Goal: Task Accomplishment & Management: Manage account settings

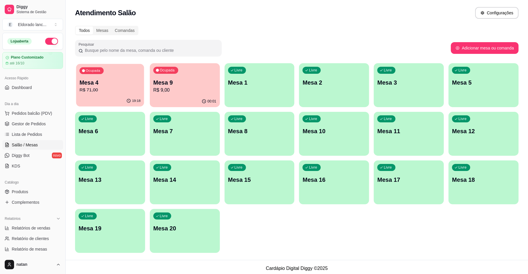
click at [102, 80] on p "Mesa 4" at bounding box center [109, 83] width 61 height 8
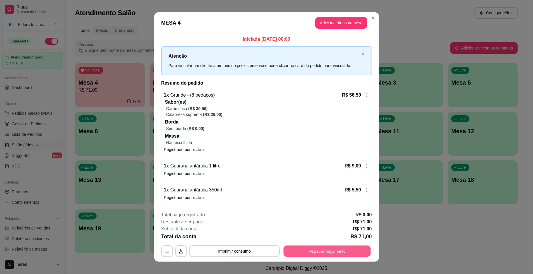
click at [334, 254] on button "Registrar pagamento" at bounding box center [327, 250] width 87 height 11
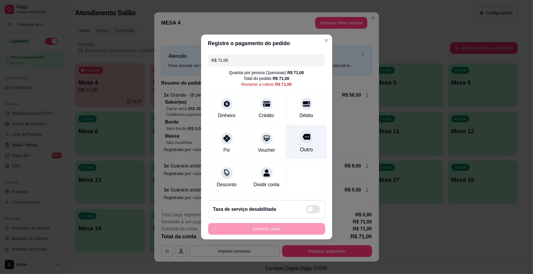
click at [306, 133] on div at bounding box center [306, 136] width 13 height 13
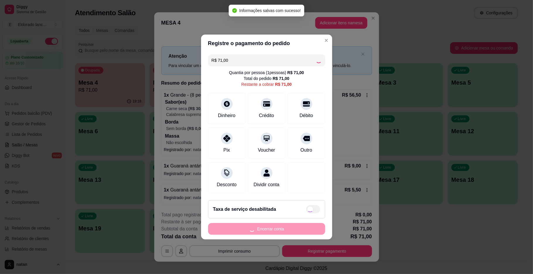
type input "R$ 0,00"
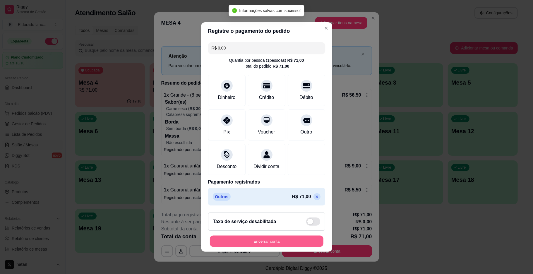
click at [272, 247] on button "Encerrar conta" at bounding box center [267, 241] width 114 height 11
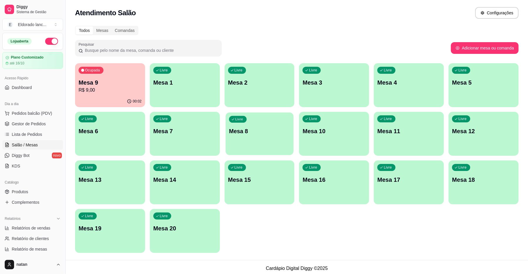
click at [273, 131] on p "Mesa 8" at bounding box center [259, 131] width 61 height 8
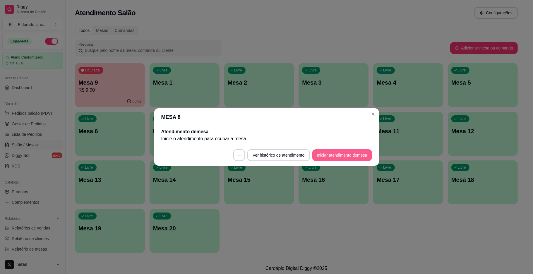
click at [325, 158] on button "Iniciar atendimento de mesa" at bounding box center [343, 155] width 60 height 12
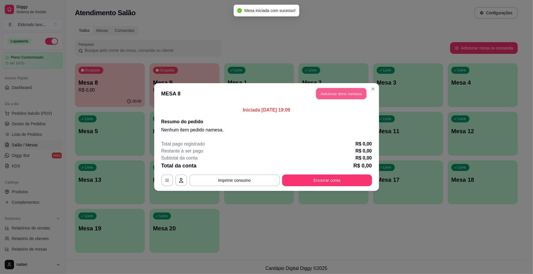
click at [343, 93] on button "Adicionar itens na mesa" at bounding box center [341, 93] width 50 height 11
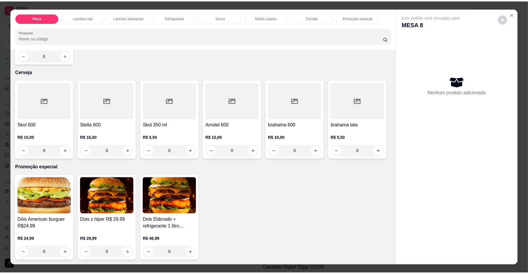
scroll to position [1214, 0]
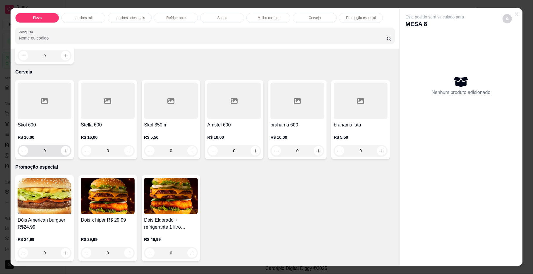
click at [68, 157] on div "0" at bounding box center [45, 151] width 54 height 12
click at [67, 157] on div "0" at bounding box center [45, 151] width 54 height 12
click at [63, 156] on button "increase-product-quantity" at bounding box center [65, 150] width 9 height 9
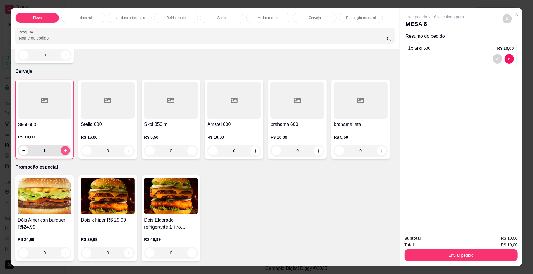
click at [63, 153] on icon "increase-product-quantity" at bounding box center [65, 151] width 4 height 4
type input "2"
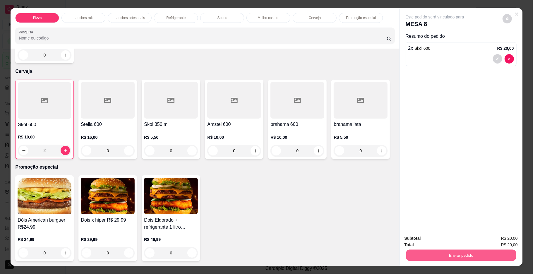
click at [453, 254] on button "Enviar pedido" at bounding box center [461, 255] width 110 height 11
click at [495, 239] on button "Enviar pedido" at bounding box center [502, 241] width 32 height 11
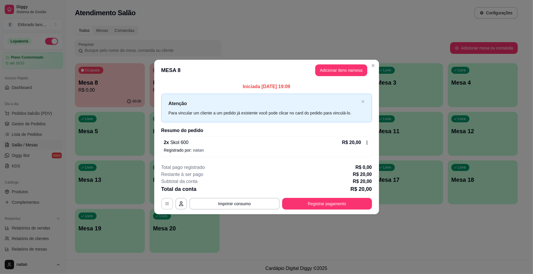
click at [163, 207] on button "button" at bounding box center [167, 204] width 12 height 12
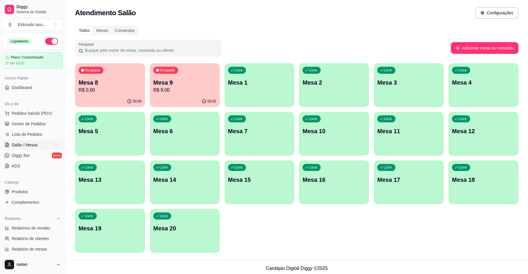
click at [19, 123] on span "Gestor de Pedidos" at bounding box center [29, 124] width 34 height 6
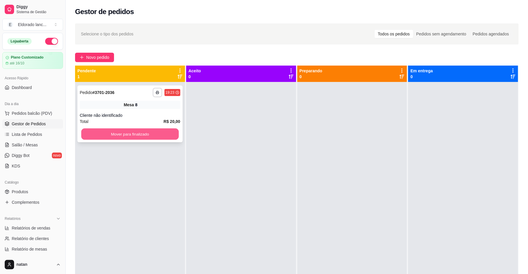
click at [151, 132] on button "Mover para finalizado" at bounding box center [129, 134] width 97 height 11
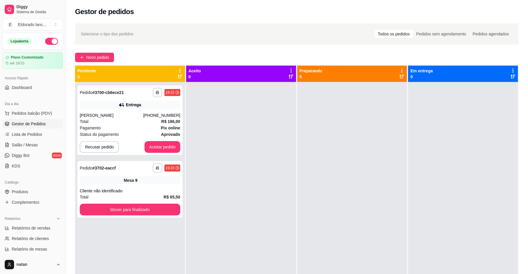
click at [168, 156] on div "**********" at bounding box center [130, 219] width 110 height 274
click at [158, 148] on button "Aceitar pedido" at bounding box center [162, 146] width 35 height 11
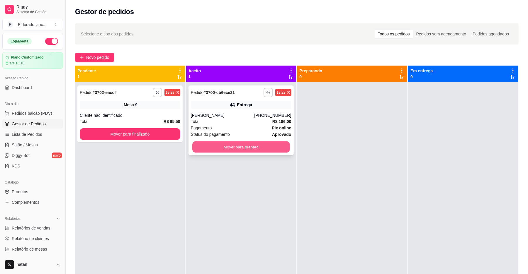
click at [103, 115] on div "**********" at bounding box center [296, 203] width 443 height 274
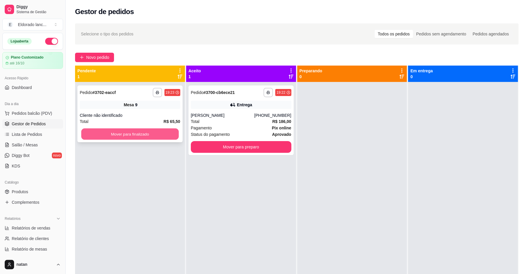
click at [112, 135] on button "Mover para finalizado" at bounding box center [129, 134] width 97 height 11
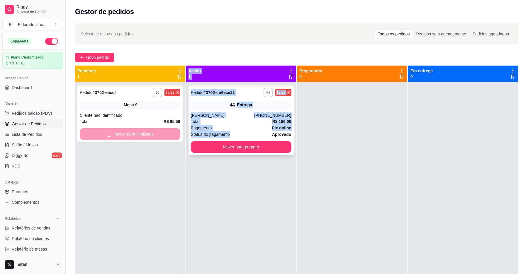
drag, startPoint x: 112, startPoint y: 135, endPoint x: 216, endPoint y: 137, distance: 104.0
click at [216, 137] on div "**********" at bounding box center [296, 203] width 443 height 274
click at [216, 147] on button "Mover para preparo" at bounding box center [241, 147] width 100 height 12
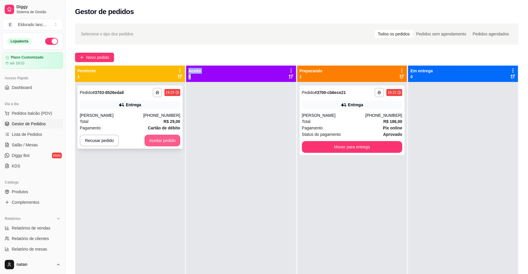
click at [170, 139] on button "Aceitar pedido" at bounding box center [162, 141] width 36 height 12
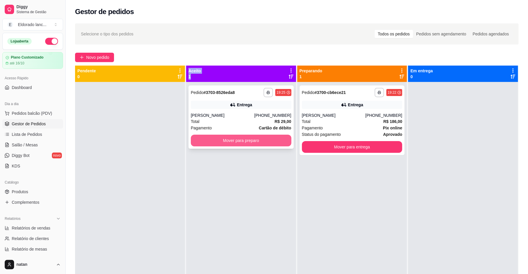
click at [212, 137] on button "Mover para preparo" at bounding box center [241, 141] width 100 height 12
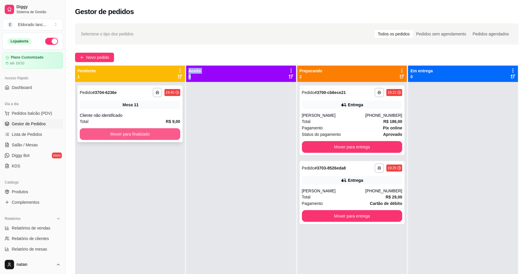
click at [98, 136] on button "Mover para finalizado" at bounding box center [130, 134] width 100 height 12
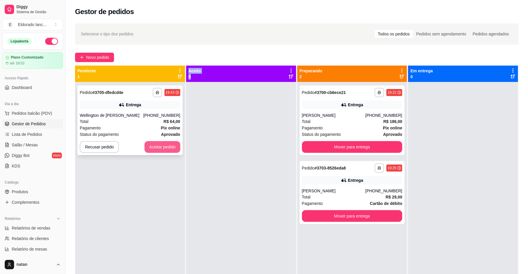
click at [163, 147] on button "Aceitar pedido" at bounding box center [162, 147] width 36 height 12
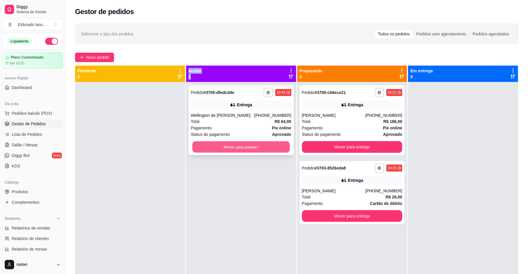
click at [209, 146] on button "Mover para preparo" at bounding box center [240, 146] width 97 height 11
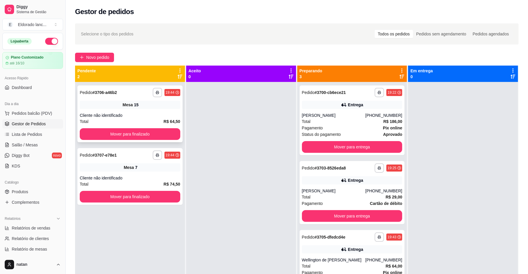
click at [130, 127] on div "**********" at bounding box center [129, 114] width 105 height 57
click at [125, 134] on button "Mover para finalizado" at bounding box center [130, 134] width 100 height 12
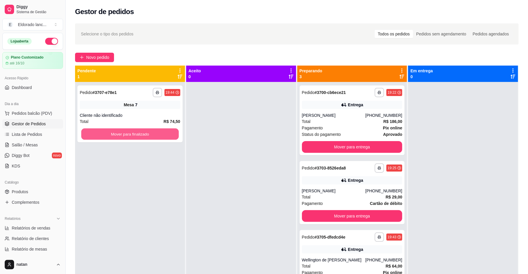
click at [125, 134] on button "Mover para finalizado" at bounding box center [129, 134] width 97 height 11
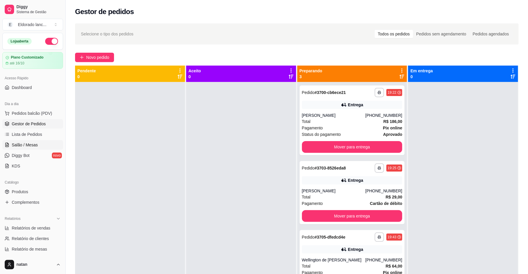
click at [27, 148] on span "Salão / Mesas" at bounding box center [25, 145] width 26 height 6
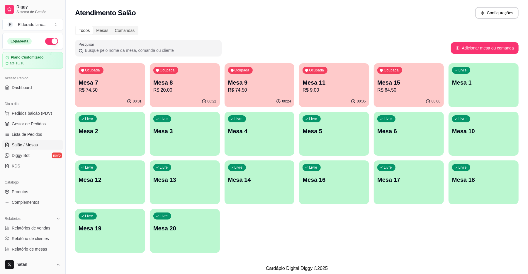
click at [134, 90] on p "R$ 74,50" at bounding box center [110, 90] width 63 height 7
click at [45, 127] on link "Gestor de Pedidos" at bounding box center [32, 123] width 61 height 9
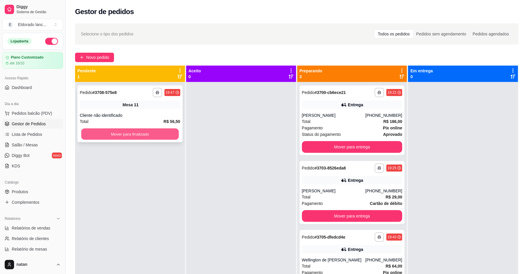
click at [95, 136] on button "Mover para finalizado" at bounding box center [129, 134] width 97 height 11
click at [96, 137] on button "Mover para finalizado" at bounding box center [129, 134] width 97 height 11
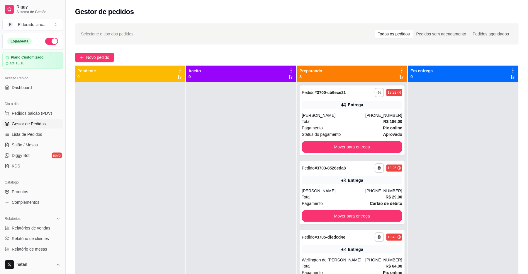
click at [467, 216] on div at bounding box center [463, 219] width 110 height 274
click at [39, 139] on link "Lista de Pedidos" at bounding box center [32, 134] width 61 height 9
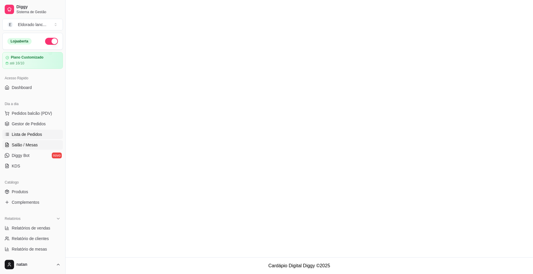
click at [39, 144] on link "Salão / Mesas" at bounding box center [32, 144] width 61 height 9
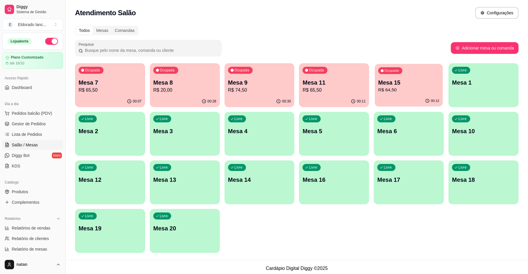
click at [397, 84] on p "Mesa 15" at bounding box center [408, 83] width 61 height 8
click at [38, 123] on span "Gestor de Pedidos" at bounding box center [29, 124] width 34 height 6
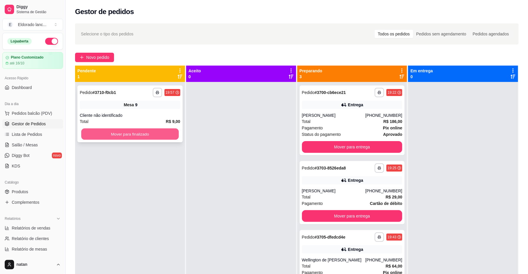
click at [158, 133] on button "Mover para finalizado" at bounding box center [129, 134] width 97 height 11
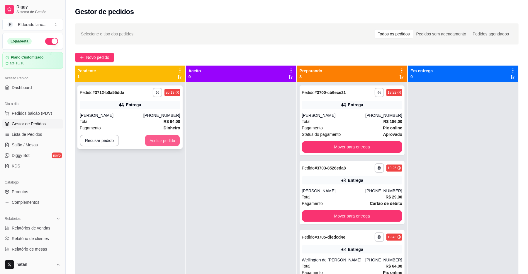
click at [166, 138] on button "Aceitar pedido" at bounding box center [162, 140] width 35 height 11
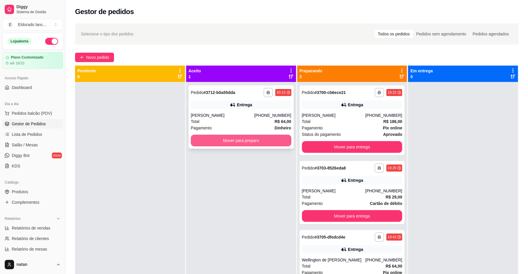
click at [192, 141] on button "Mover para preparo" at bounding box center [241, 141] width 100 height 12
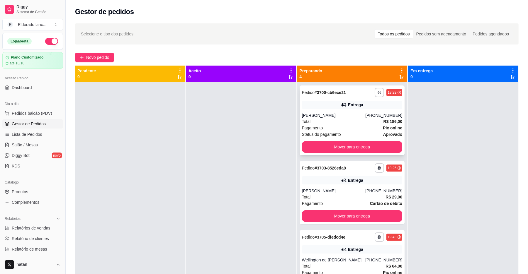
click at [355, 112] on div "**********" at bounding box center [351, 121] width 105 height 70
click at [25, 148] on span "Salão / Mesas" at bounding box center [25, 145] width 26 height 6
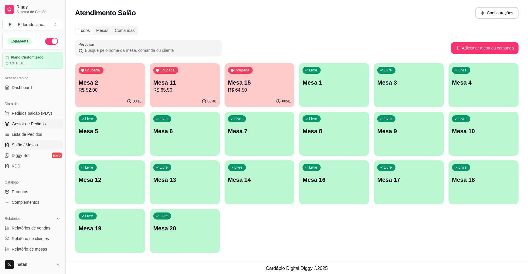
click at [24, 124] on span "Gestor de Pedidos" at bounding box center [29, 124] width 34 height 6
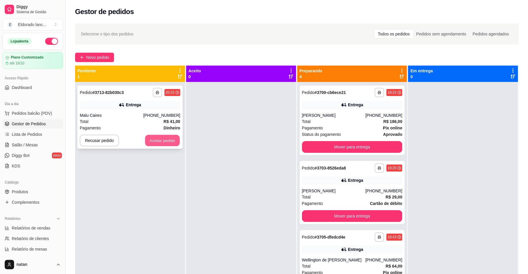
click at [175, 138] on button "Aceitar pedido" at bounding box center [162, 140] width 35 height 11
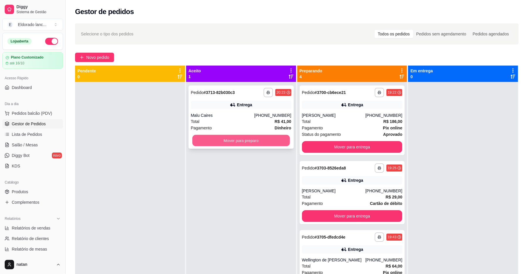
click at [217, 140] on button "Mover para preparo" at bounding box center [240, 140] width 97 height 11
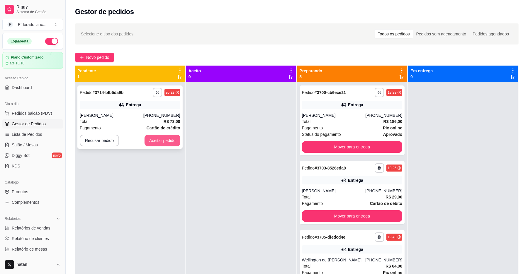
click at [158, 143] on button "Aceitar pedido" at bounding box center [162, 141] width 36 height 12
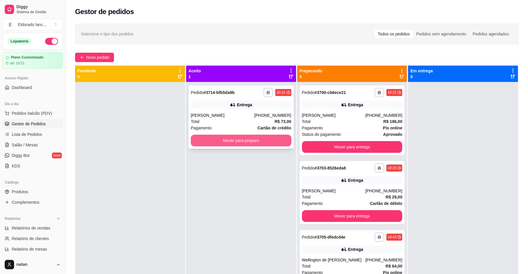
click at [192, 142] on button "Mover para preparo" at bounding box center [241, 141] width 100 height 12
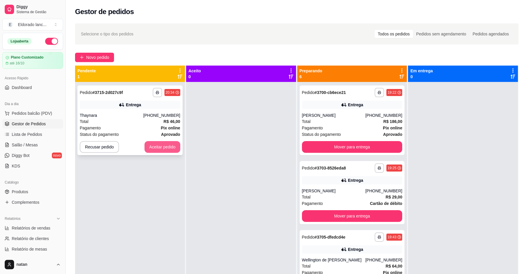
click at [150, 146] on button "Aceitar pedido" at bounding box center [162, 147] width 36 height 12
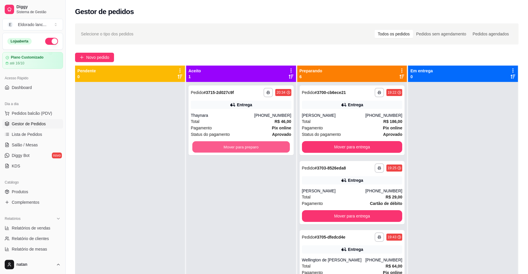
click at [219, 145] on button "Mover para preparo" at bounding box center [240, 146] width 97 height 11
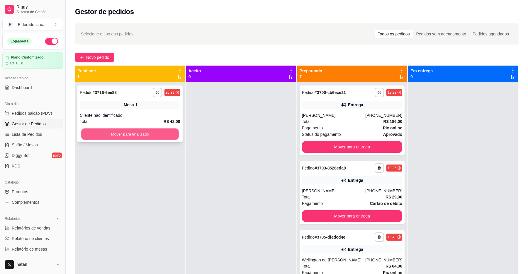
click at [161, 134] on button "Mover para finalizado" at bounding box center [129, 134] width 97 height 11
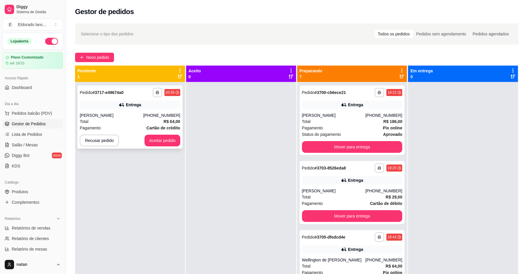
click at [161, 147] on div "**********" at bounding box center [129, 117] width 105 height 63
click at [163, 141] on button "Aceitar pedido" at bounding box center [162, 141] width 36 height 12
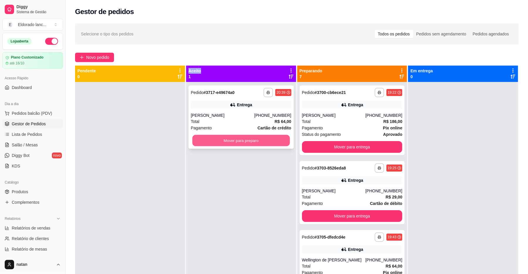
click at [209, 142] on button "Mover para preparo" at bounding box center [240, 140] width 97 height 11
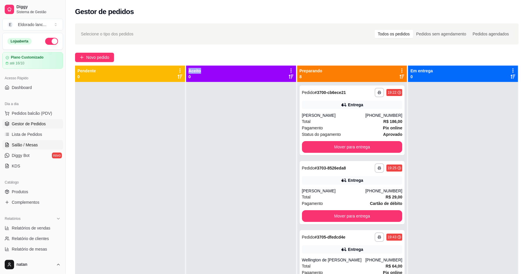
click at [39, 147] on link "Salão / Mesas" at bounding box center [32, 144] width 61 height 9
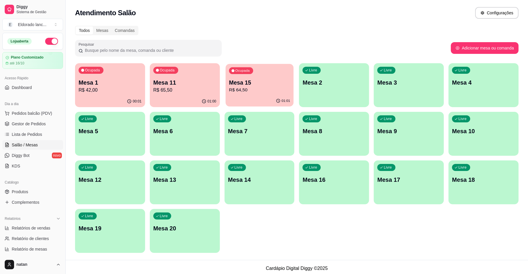
click at [233, 84] on p "Mesa 15" at bounding box center [259, 83] width 61 height 8
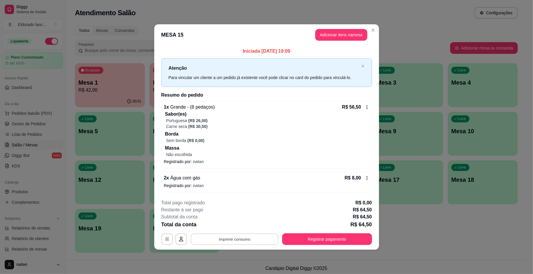
click at [254, 237] on button "Imprimir consumo" at bounding box center [235, 238] width 88 height 11
click at [250, 227] on button "IMPRESSORA" at bounding box center [236, 225] width 41 height 9
click at [335, 242] on button "Registrar pagamento" at bounding box center [327, 239] width 90 height 12
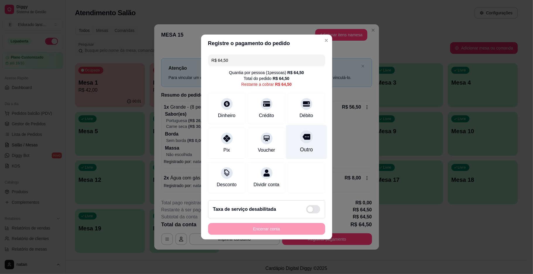
click at [307, 140] on div "Outro" at bounding box center [306, 142] width 41 height 34
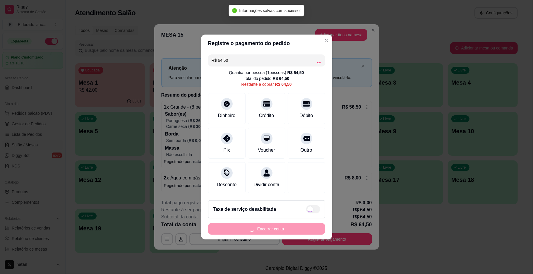
type input "R$ 0,00"
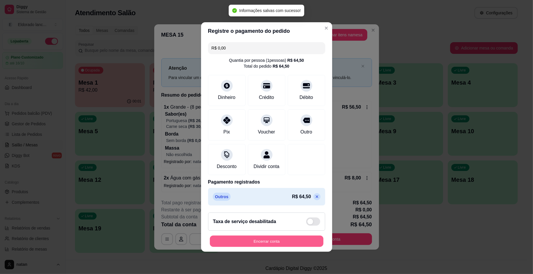
click at [294, 245] on button "Encerrar conta" at bounding box center [267, 241] width 114 height 11
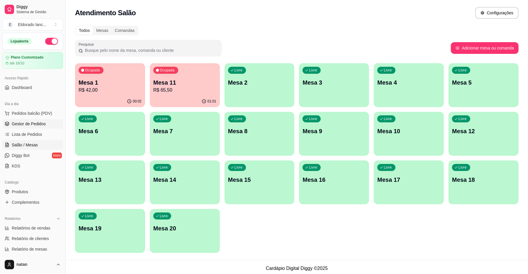
click at [19, 123] on span "Gestor de Pedidos" at bounding box center [29, 124] width 34 height 6
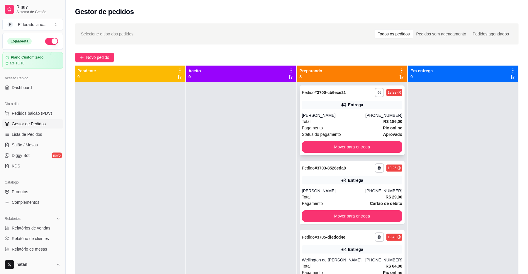
click at [374, 119] on div "Total R$ 186,00" at bounding box center [352, 121] width 100 height 6
click at [375, 148] on button "Mover para entrega" at bounding box center [352, 147] width 100 height 12
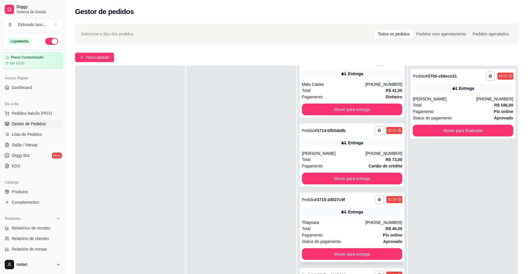
scroll to position [16, 0]
click at [329, 142] on div "Entrega" at bounding box center [352, 143] width 100 height 8
click at [372, 140] on div "Entrega" at bounding box center [352, 143] width 100 height 8
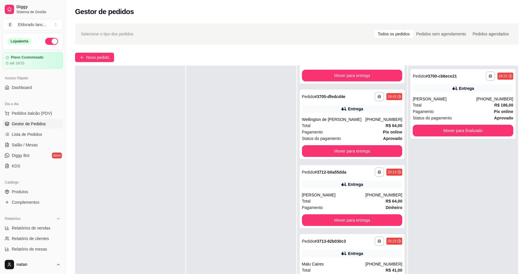
scroll to position [0, 0]
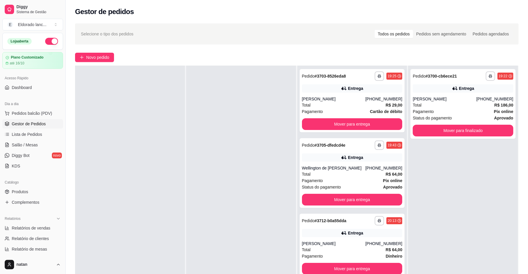
drag, startPoint x: 519, startPoint y: 118, endPoint x: 515, endPoint y: 107, distance: 12.0
click at [517, 113] on div "**********" at bounding box center [297, 183] width 462 height 327
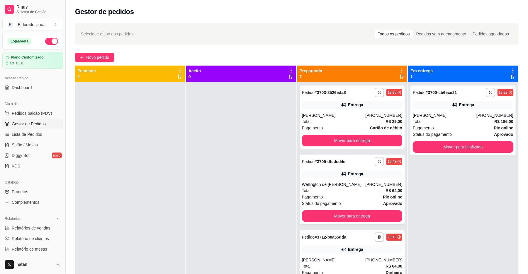
click at [520, 93] on div "**********" at bounding box center [297, 183] width 462 height 327
click at [31, 140] on ul "Pedidos balcão (PDV) Gestor de Pedidos Lista de Pedidos Salão / Mesas Diggy Bot…" at bounding box center [32, 140] width 61 height 62
click at [33, 141] on link "Salão / Mesas" at bounding box center [32, 144] width 61 height 9
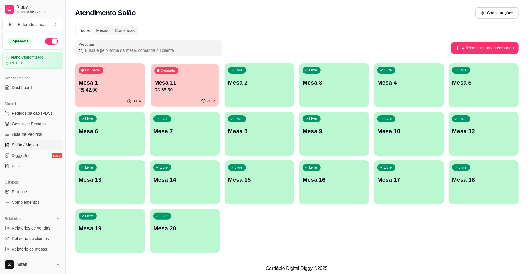
click at [177, 95] on div "Ocupada Mesa 11 R$ 65,50" at bounding box center [185, 80] width 68 height 32
click at [103, 102] on div "00:10" at bounding box center [110, 101] width 68 height 11
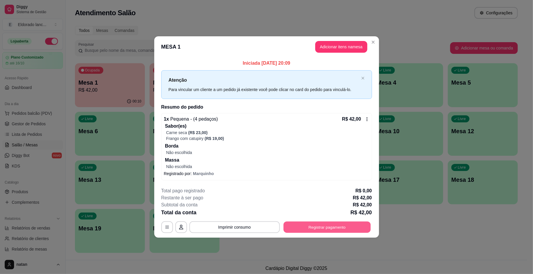
click at [340, 227] on button "Registrar pagamento" at bounding box center [327, 226] width 87 height 11
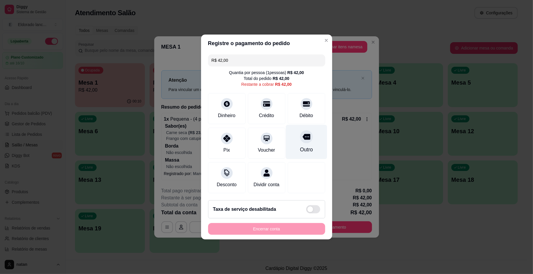
click at [306, 146] on div "Outro" at bounding box center [306, 150] width 13 height 8
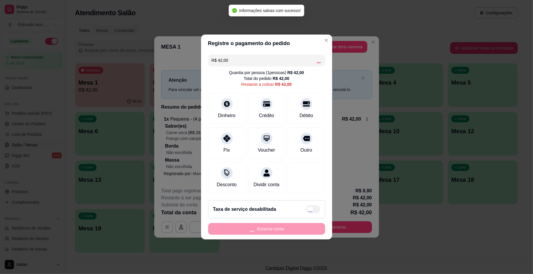
type input "R$ 0,00"
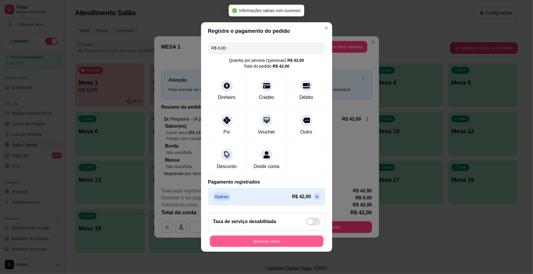
click at [267, 244] on button "Encerrar conta" at bounding box center [267, 241] width 114 height 11
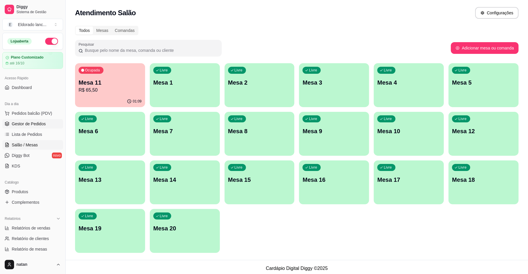
click at [38, 124] on span "Gestor de Pedidos" at bounding box center [29, 124] width 34 height 6
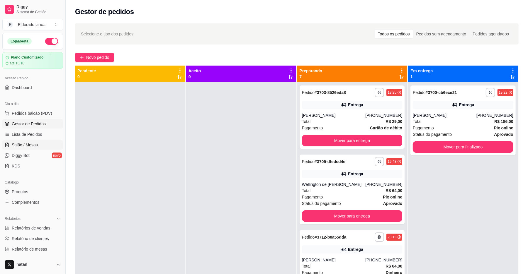
click at [26, 142] on link "Salão / Mesas" at bounding box center [32, 144] width 61 height 9
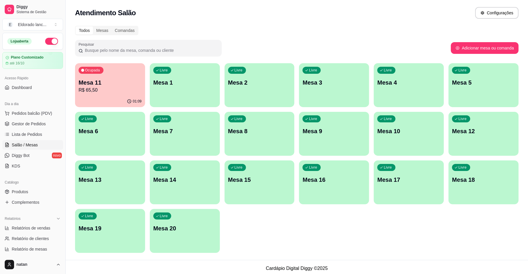
click at [110, 91] on p "R$ 65,50" at bounding box center [110, 90] width 63 height 7
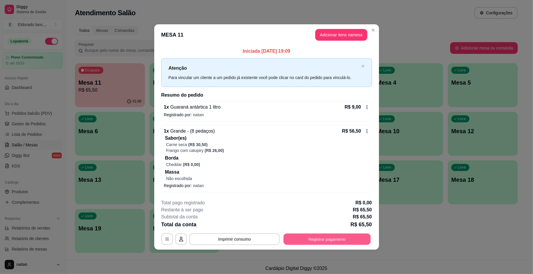
click at [321, 243] on button "Registrar pagamento" at bounding box center [327, 238] width 87 height 11
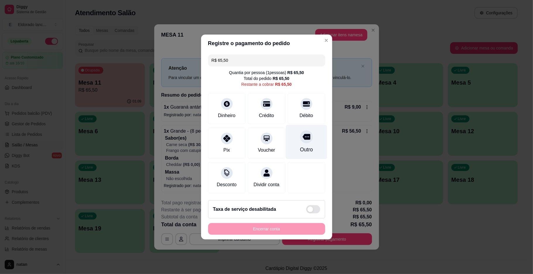
click at [306, 138] on div at bounding box center [306, 136] width 13 height 13
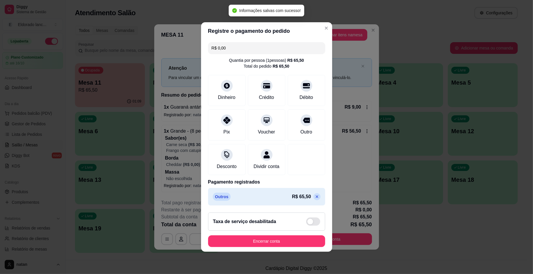
type input "R$ 0,00"
click at [253, 245] on button "Encerrar conta" at bounding box center [266, 242] width 117 height 12
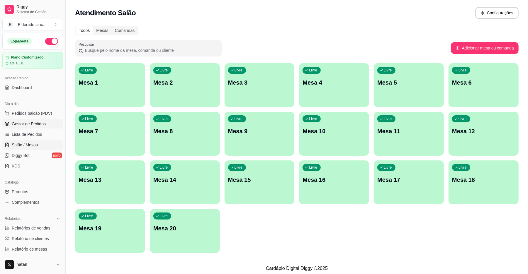
click at [19, 125] on span "Gestor de Pedidos" at bounding box center [29, 124] width 34 height 6
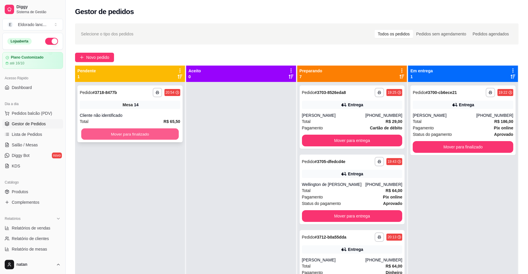
click at [170, 135] on button "Mover para finalizado" at bounding box center [129, 134] width 97 height 11
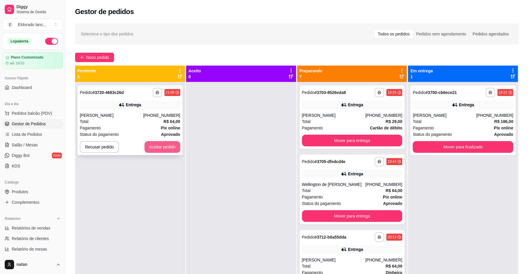
click at [169, 146] on button "Aceitar pedido" at bounding box center [162, 147] width 36 height 12
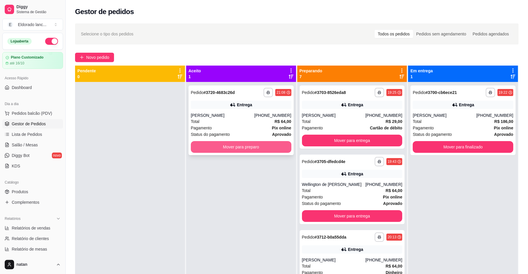
click at [208, 147] on button "Mover para preparo" at bounding box center [241, 147] width 100 height 12
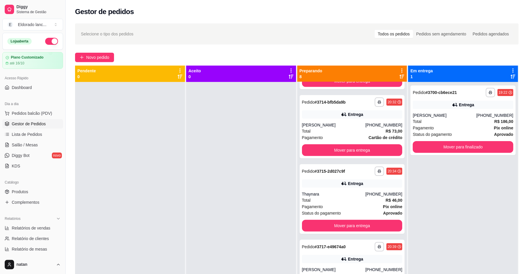
scroll to position [304, 0]
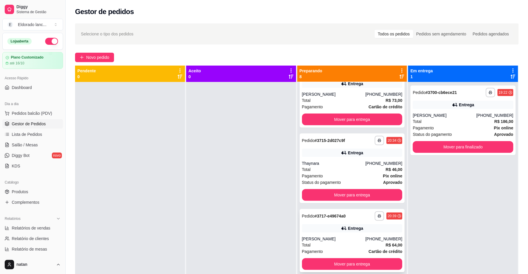
click at [380, 236] on div "[PHONE_NUMBER]" at bounding box center [383, 239] width 37 height 6
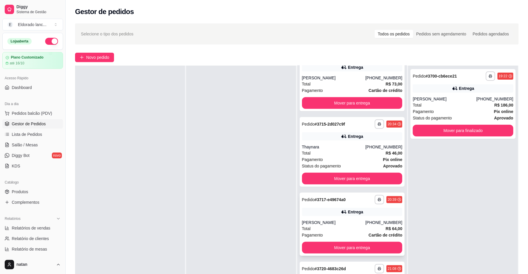
scroll to position [39, 0]
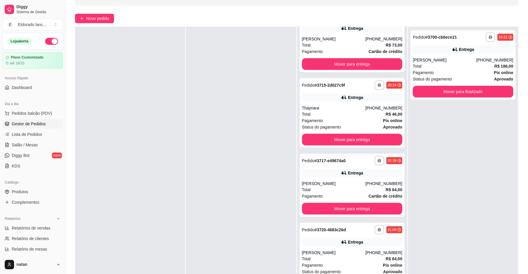
click at [479, 178] on div "**********" at bounding box center [463, 164] width 110 height 274
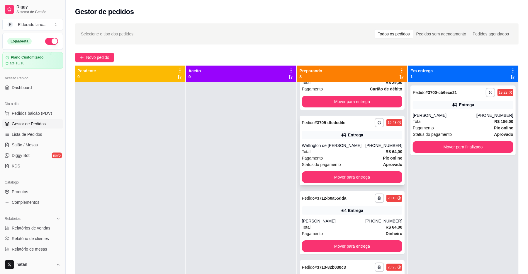
scroll to position [0, 0]
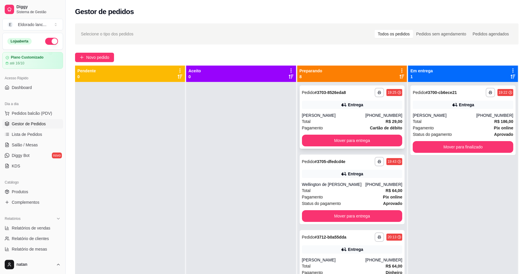
click at [381, 99] on div "**********" at bounding box center [351, 117] width 105 height 63
click at [364, 142] on button "Mover para entrega" at bounding box center [351, 140] width 97 height 11
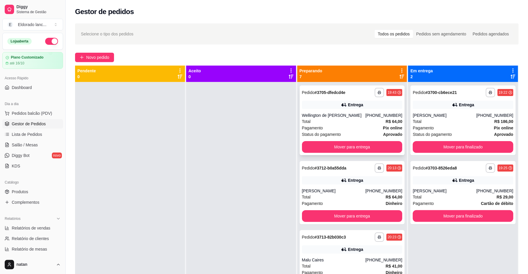
click at [357, 122] on div "Total R$ 64,00" at bounding box center [352, 121] width 100 height 6
click at [368, 144] on button "Mover para entrega" at bounding box center [352, 147] width 100 height 12
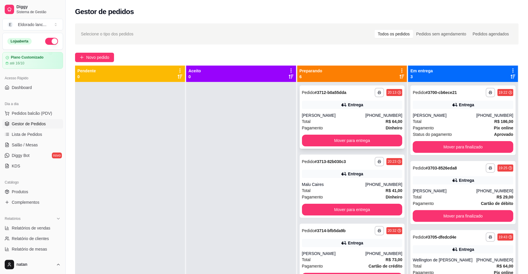
click at [362, 128] on div "Pagamento Dinheiro" at bounding box center [352, 128] width 100 height 6
click at [385, 124] on strong "R$ 64,00" at bounding box center [393, 121] width 17 height 5
click at [374, 143] on button "Mover para entrega" at bounding box center [351, 140] width 97 height 11
click at [378, 113] on div "[PHONE_NUMBER]" at bounding box center [383, 115] width 37 height 6
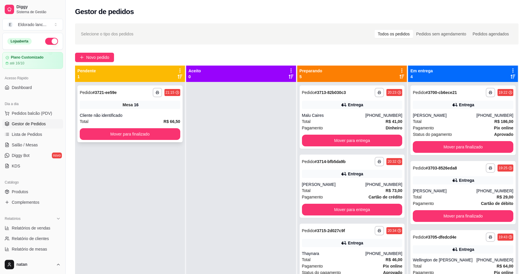
click at [136, 141] on div "**********" at bounding box center [129, 114] width 105 height 57
click at [136, 136] on button "Mover para finalizado" at bounding box center [130, 134] width 100 height 12
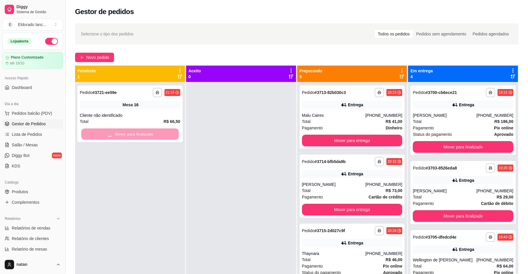
click at [136, 136] on div "Mover para finalizado" at bounding box center [130, 134] width 100 height 12
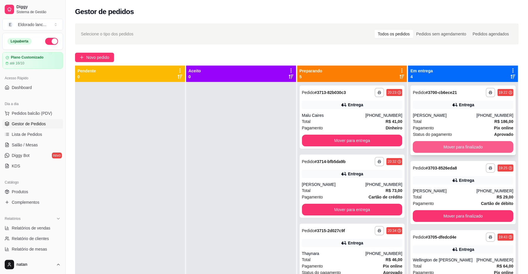
click at [443, 145] on button "Mover para finalizado" at bounding box center [462, 147] width 100 height 12
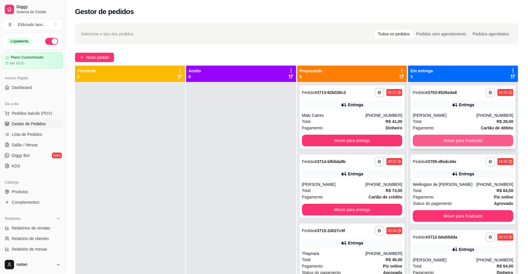
click at [443, 145] on button "Mover para finalizado" at bounding box center [462, 141] width 100 height 12
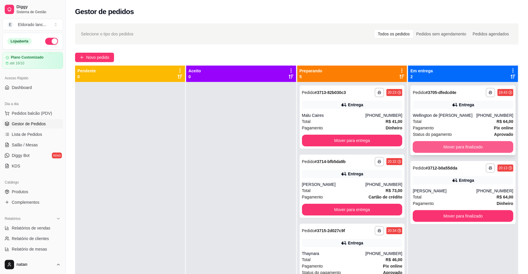
click at [449, 146] on button "Mover para finalizado" at bounding box center [462, 147] width 100 height 12
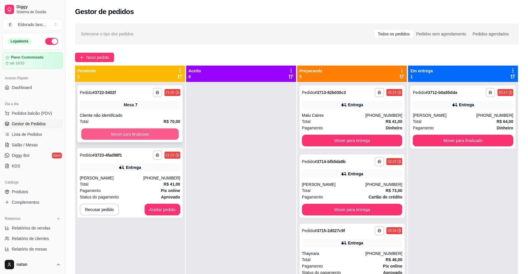
click at [155, 131] on button "Mover para finalizado" at bounding box center [129, 134] width 97 height 11
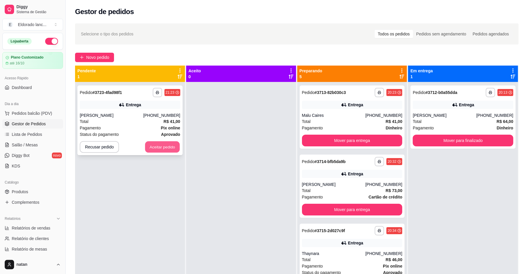
click at [159, 145] on button "Aceitar pedido" at bounding box center [162, 146] width 35 height 11
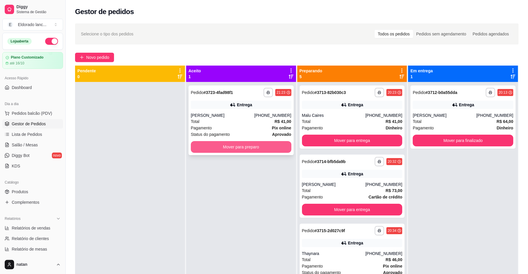
click at [195, 145] on button "Mover para preparo" at bounding box center [241, 147] width 100 height 12
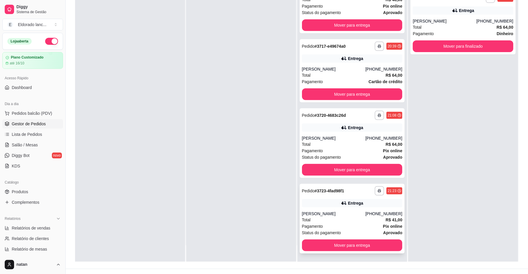
scroll to position [89, 0]
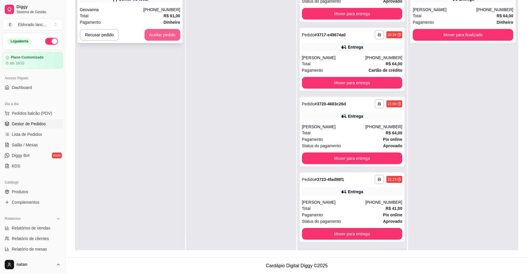
click at [152, 32] on button "Aceitar pedido" at bounding box center [162, 35] width 36 height 12
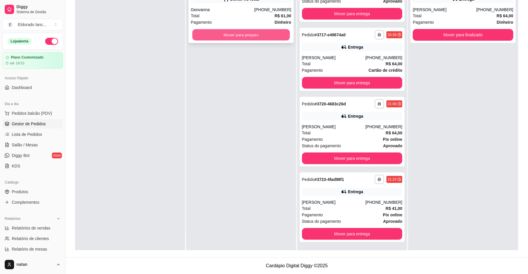
click at [210, 37] on button "Mover para preparo" at bounding box center [240, 34] width 97 height 11
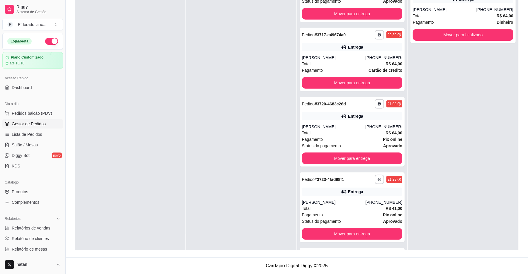
scroll to position [0, 0]
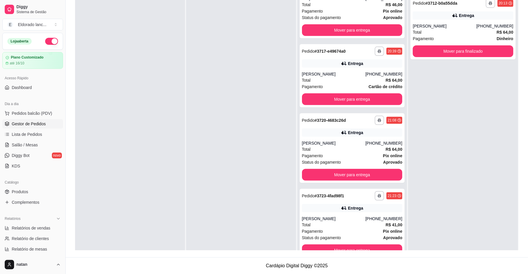
click at [148, 78] on div at bounding box center [130, 130] width 110 height 274
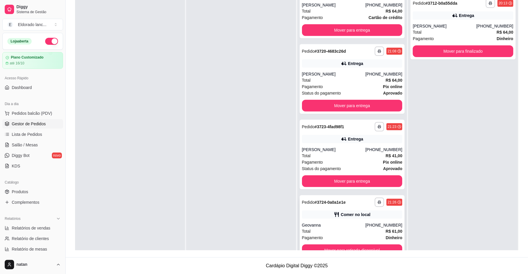
scroll to position [16, 0]
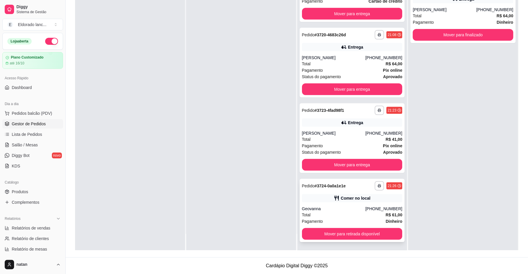
click at [341, 206] on div "Geovanna" at bounding box center [334, 209] width 64 height 6
click at [84, 135] on div at bounding box center [130, 113] width 110 height 274
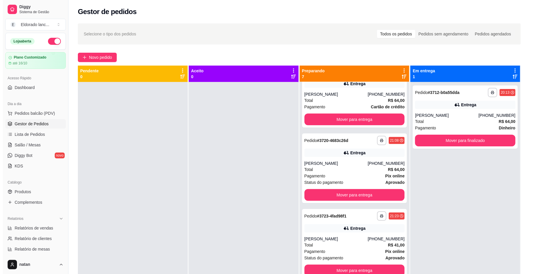
scroll to position [0, 0]
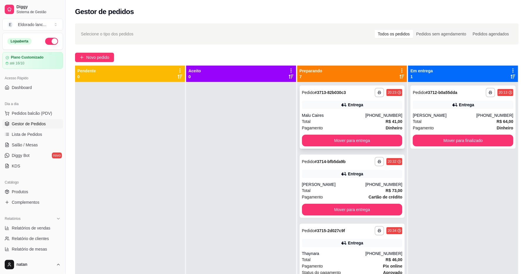
click at [357, 113] on div "Malu Caires" at bounding box center [334, 115] width 64 height 6
click at [383, 139] on button "Mover para entrega" at bounding box center [352, 141] width 100 height 12
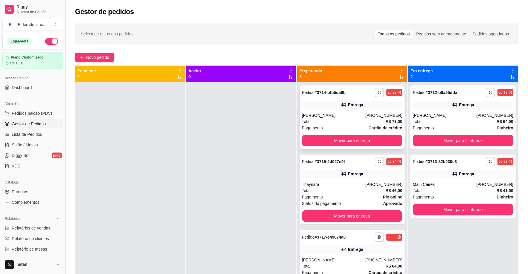
click at [367, 123] on div "Total R$ 73,00" at bounding box center [352, 121] width 100 height 6
click at [373, 141] on button "Mover para entrega" at bounding box center [352, 141] width 100 height 12
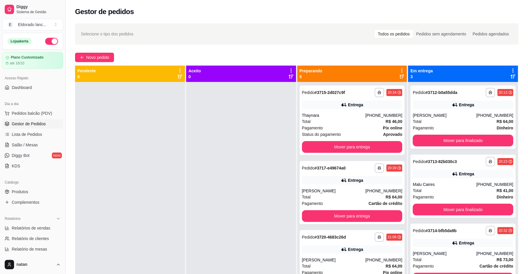
click at [360, 121] on div "Total R$ 46,00" at bounding box center [352, 121] width 100 height 6
click at [386, 148] on button "Mover para entrega" at bounding box center [352, 147] width 100 height 12
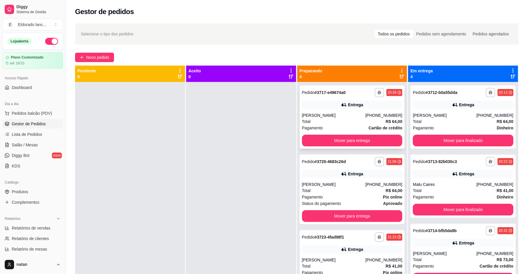
click at [385, 121] on strong "R$ 64,00" at bounding box center [393, 121] width 17 height 5
click at [14, 147] on span "Salão / Mesas" at bounding box center [25, 145] width 26 height 6
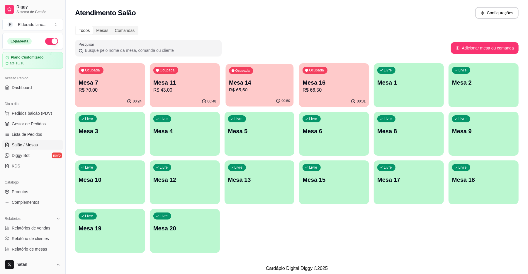
click at [264, 83] on p "Mesa 14" at bounding box center [259, 83] width 61 height 8
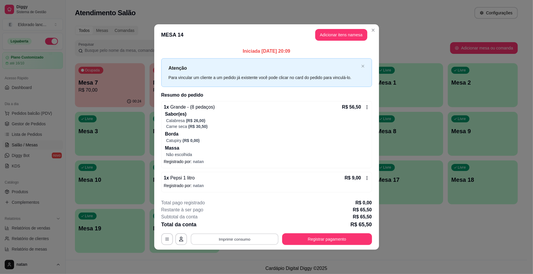
click at [256, 234] on button "Imprimir consumo" at bounding box center [235, 238] width 88 height 11
click at [239, 225] on button "IMPRESSORA" at bounding box center [236, 225] width 41 height 9
click at [343, 241] on button "Registrar pagamento" at bounding box center [327, 238] width 87 height 11
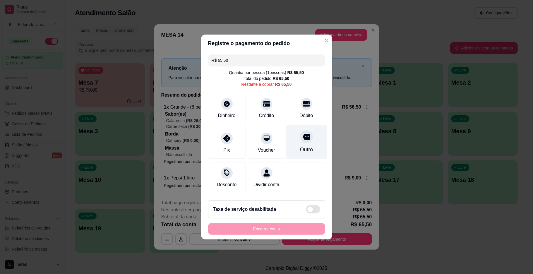
click at [303, 134] on icon at bounding box center [307, 137] width 8 height 6
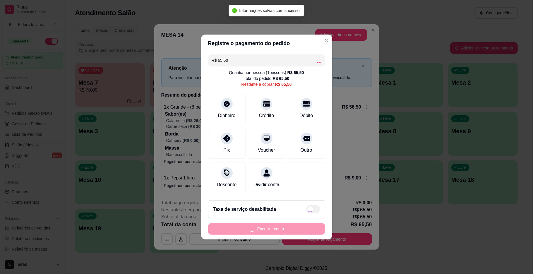
type input "R$ 0,00"
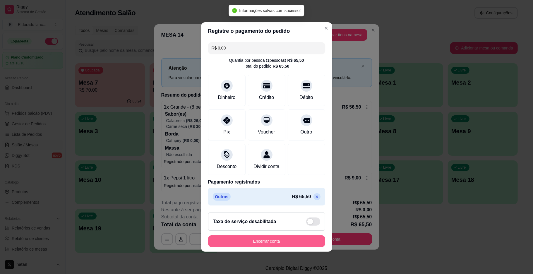
click at [288, 241] on button "Encerrar conta" at bounding box center [266, 242] width 117 height 12
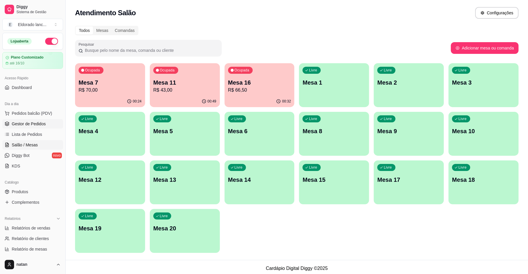
click at [39, 128] on link "Gestor de Pedidos" at bounding box center [32, 123] width 61 height 9
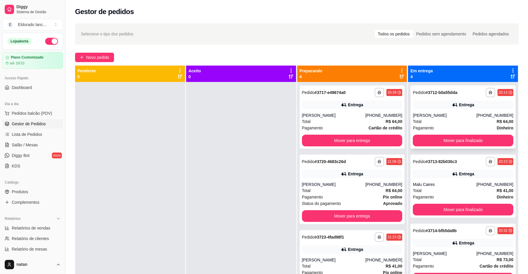
click at [474, 126] on div "Pagamento Dinheiro" at bounding box center [462, 128] width 100 height 6
click at [453, 146] on div "**********" at bounding box center [462, 117] width 105 height 63
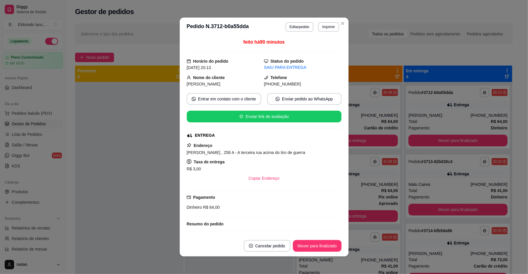
click at [459, 144] on button "Mover para finalizado" at bounding box center [457, 141] width 99 height 12
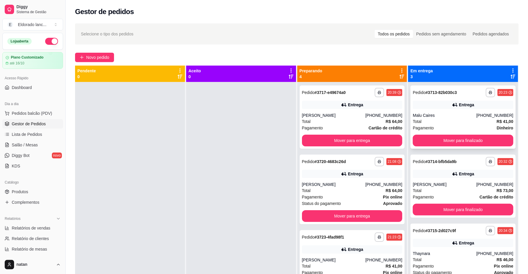
click at [463, 124] on div "Total R$ 41,00" at bounding box center [462, 121] width 100 height 6
click at [469, 135] on button "Mover para finalizado" at bounding box center [462, 140] width 97 height 11
click at [473, 142] on button "Mover para finalizado" at bounding box center [462, 140] width 97 height 11
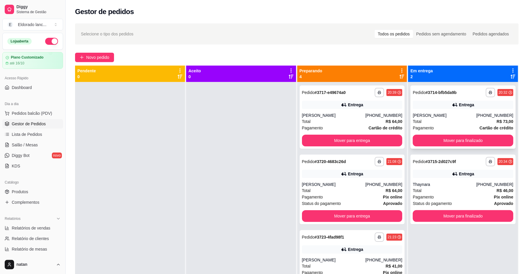
click at [469, 108] on div "Entrega" at bounding box center [462, 105] width 100 height 8
click at [473, 141] on button "Mover para finalizado" at bounding box center [462, 140] width 97 height 11
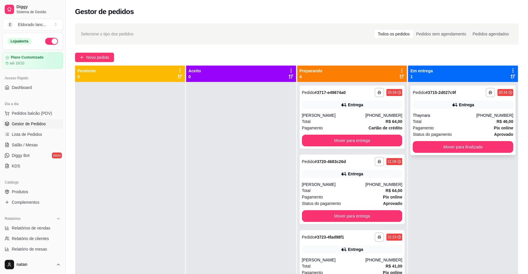
click at [471, 115] on div "Thaynara" at bounding box center [444, 115] width 64 height 6
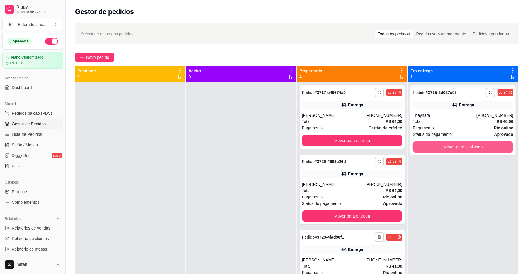
click at [475, 151] on button "Mover para finalizado" at bounding box center [462, 147] width 100 height 12
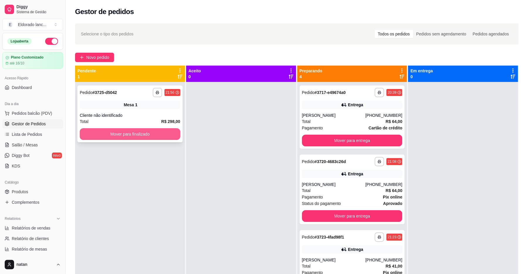
click at [128, 130] on button "Mover para finalizado" at bounding box center [130, 134] width 100 height 12
click at [128, 131] on button "Mover para finalizado" at bounding box center [130, 134] width 100 height 12
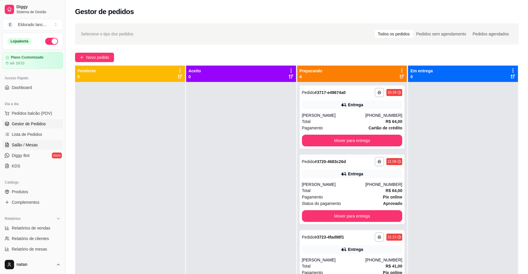
click at [23, 146] on span "Salão / Mesas" at bounding box center [25, 145] width 26 height 6
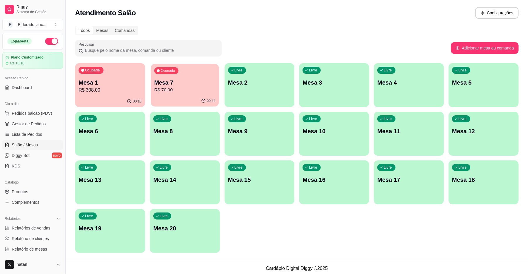
click at [183, 100] on div "00:44" at bounding box center [185, 101] width 68 height 11
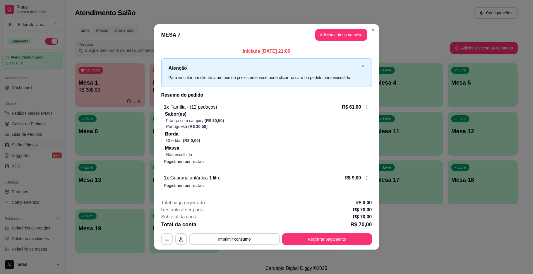
click at [345, 233] on div "**********" at bounding box center [266, 223] width 211 height 46
click at [345, 243] on button "Registrar pagamento" at bounding box center [327, 238] width 87 height 11
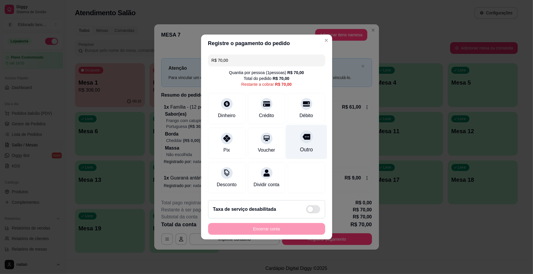
click at [300, 126] on div "Outro" at bounding box center [306, 142] width 41 height 34
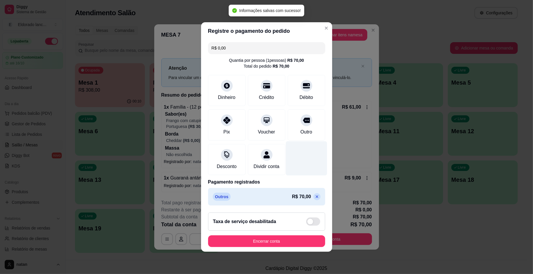
type input "R$ 0,00"
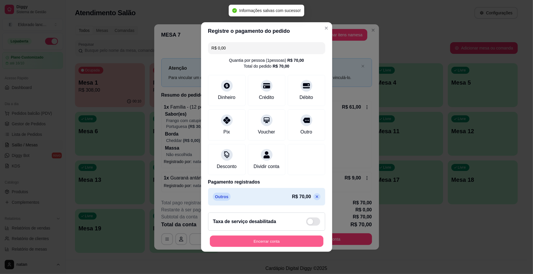
click at [295, 241] on button "Encerrar conta" at bounding box center [267, 241] width 114 height 11
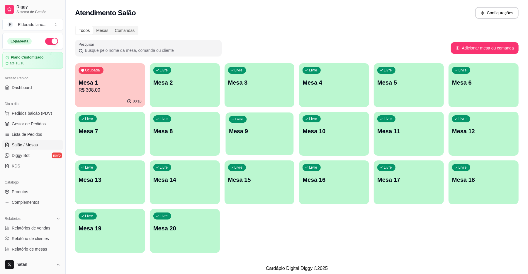
click at [231, 142] on div "Livre Mesa 9" at bounding box center [259, 130] width 68 height 36
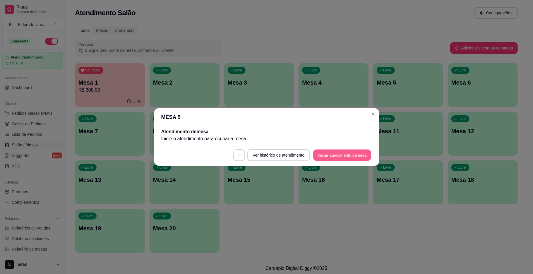
click at [343, 158] on button "Iniciar atendimento de mesa" at bounding box center [342, 155] width 58 height 11
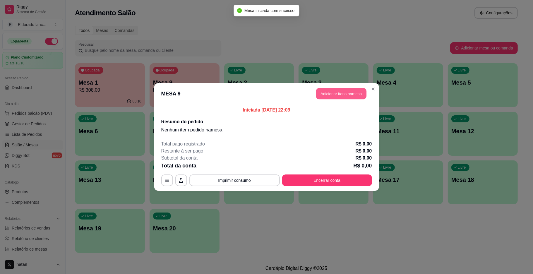
click at [343, 91] on button "Adicionar itens na mesa" at bounding box center [341, 93] width 50 height 11
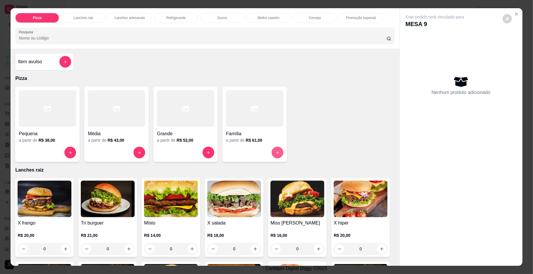
click at [277, 153] on icon "increase-product-quantity" at bounding box center [278, 153] width 4 height 4
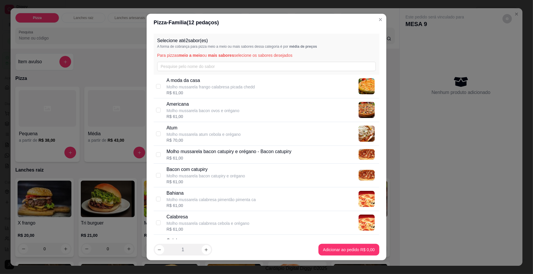
click at [308, 179] on div "Bacon com catupiry Molho mussarela bacon catupiry e orégano R$ 61,00" at bounding box center [272, 175] width 211 height 19
checkbox input "true"
click at [305, 194] on div "Bahiana Molho mussarela calabresa pimentão pimenta ca R$ 61,00" at bounding box center [272, 199] width 211 height 19
checkbox input "true"
click at [330, 244] on footer "1 Adicionar ao pedido R$ 61,00" at bounding box center [267, 249] width 240 height 21
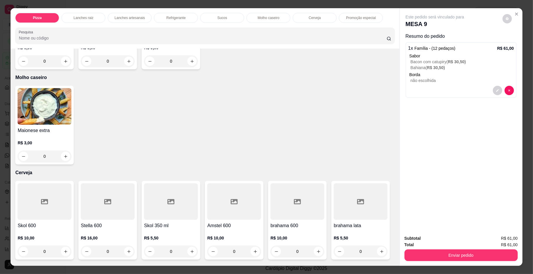
scroll to position [864, 0]
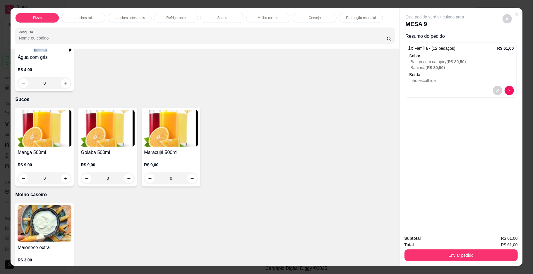
click at [129, 4] on button "increase-product-quantity" at bounding box center [129, -1] width 9 height 9
type input "1"
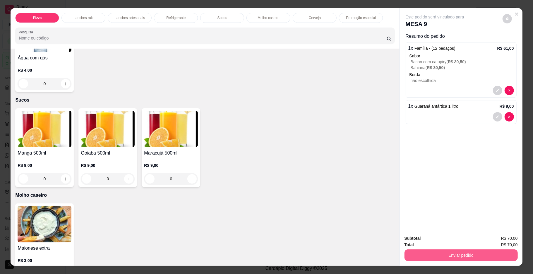
click at [420, 251] on button "Enviar pedido" at bounding box center [461, 256] width 113 height 12
click at [495, 236] on button "Enviar pedido" at bounding box center [502, 241] width 33 height 11
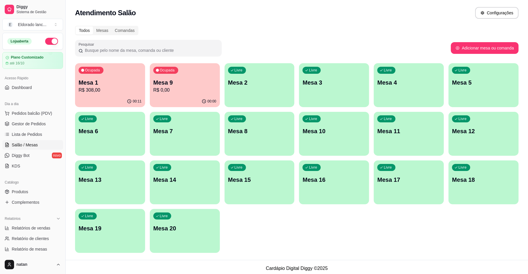
click at [102, 90] on p "R$ 308,00" at bounding box center [110, 90] width 63 height 7
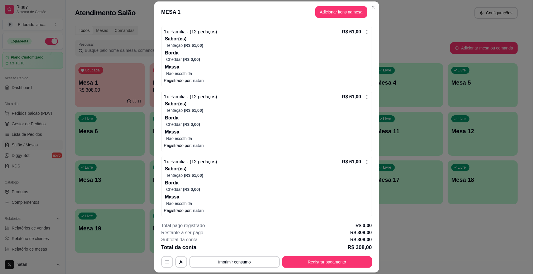
scroll to position [192, 0]
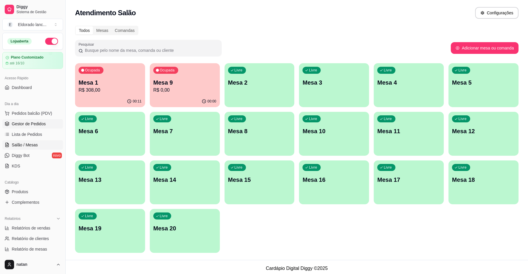
click at [37, 127] on span "Gestor de Pedidos" at bounding box center [29, 124] width 34 height 6
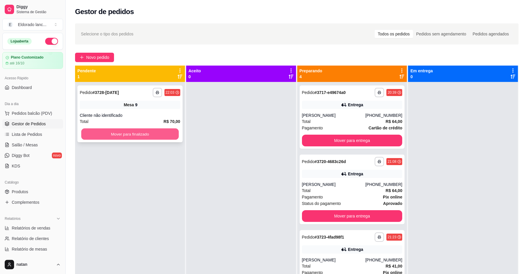
click at [156, 136] on button "Mover para finalizado" at bounding box center [129, 134] width 97 height 11
click at [160, 129] on button "Mover para finalizado" at bounding box center [130, 134] width 100 height 12
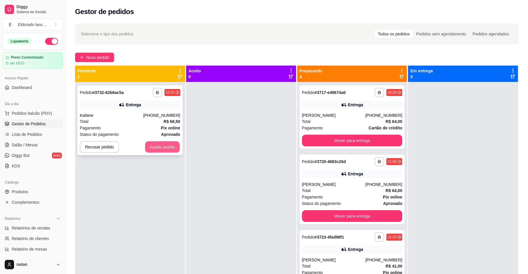
click at [160, 144] on button "Aceitar pedido" at bounding box center [162, 146] width 35 height 11
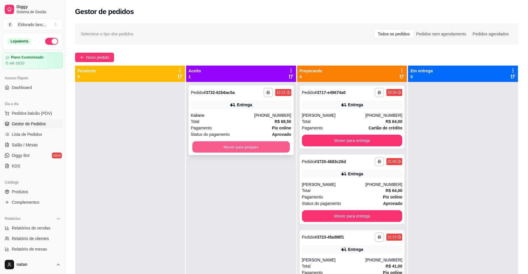
click at [197, 145] on button "Mover para preparo" at bounding box center [240, 146] width 97 height 11
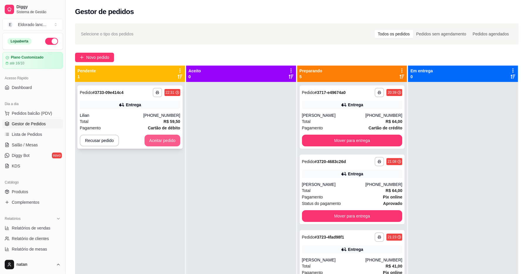
click at [155, 139] on button "Aceitar pedido" at bounding box center [162, 141] width 36 height 12
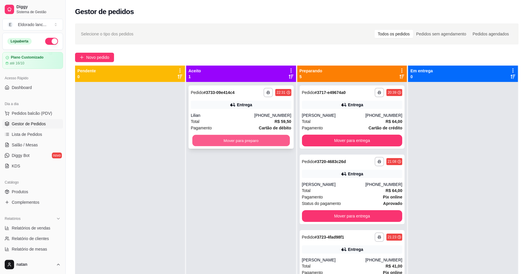
click at [191, 140] on div "Mover para preparo" at bounding box center [241, 141] width 100 height 12
click at [197, 137] on button "Mover para preparo" at bounding box center [241, 141] width 100 height 12
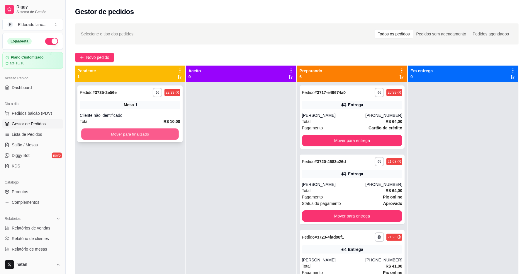
click at [156, 134] on button "Mover para finalizado" at bounding box center [129, 134] width 97 height 11
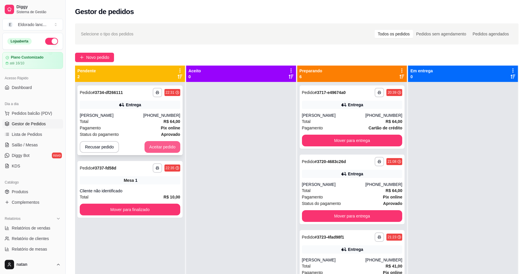
click at [156, 149] on button "Aceitar pedido" at bounding box center [162, 147] width 36 height 12
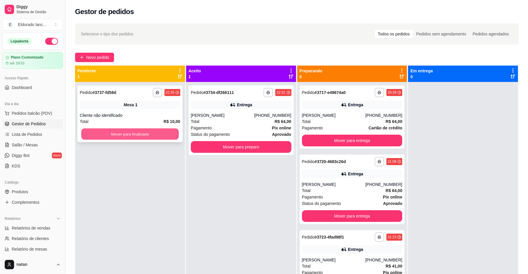
click at [163, 131] on button "Mover para finalizado" at bounding box center [129, 134] width 97 height 11
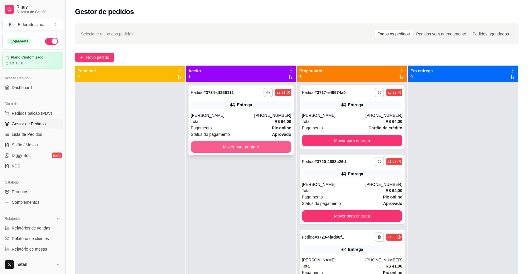
click at [199, 149] on button "Mover para preparo" at bounding box center [241, 147] width 100 height 12
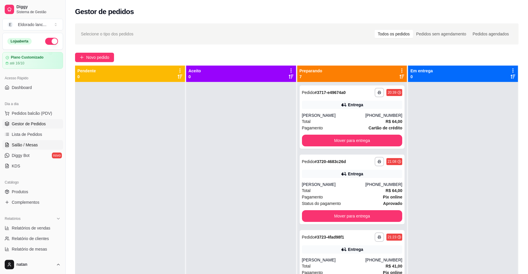
click at [42, 145] on link "Salão / Mesas" at bounding box center [32, 144] width 61 height 9
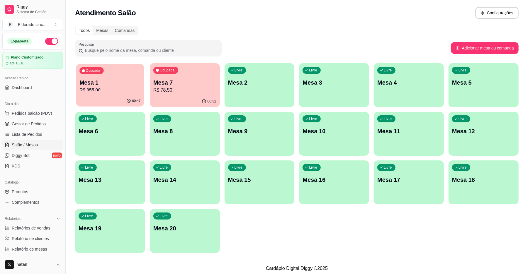
click at [121, 86] on p "Mesa 1" at bounding box center [109, 83] width 61 height 8
click at [42, 124] on span "Gestor de Pedidos" at bounding box center [29, 124] width 34 height 6
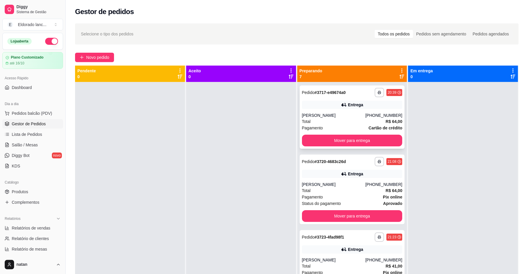
click at [381, 110] on div "**********" at bounding box center [351, 117] width 105 height 63
click at [378, 139] on button "Mover para entrega" at bounding box center [352, 141] width 100 height 12
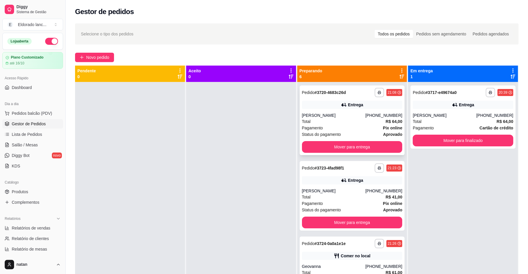
click at [365, 115] on div "[PHONE_NUMBER]" at bounding box center [383, 115] width 37 height 6
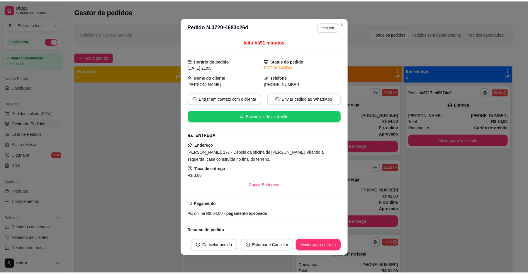
scroll to position [1, 0]
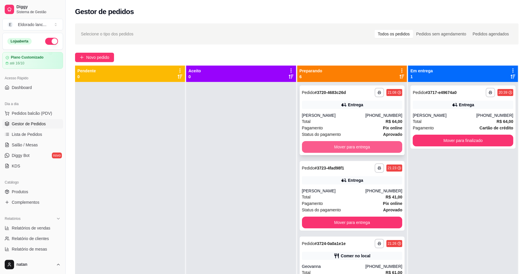
click at [356, 145] on button "Mover para entrega" at bounding box center [352, 147] width 100 height 12
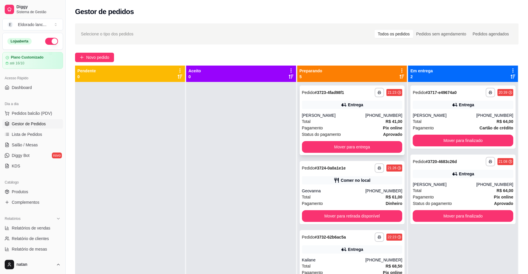
click at [347, 110] on div "**********" at bounding box center [351, 121] width 105 height 70
click at [376, 149] on button "Mover para entrega" at bounding box center [352, 147] width 100 height 12
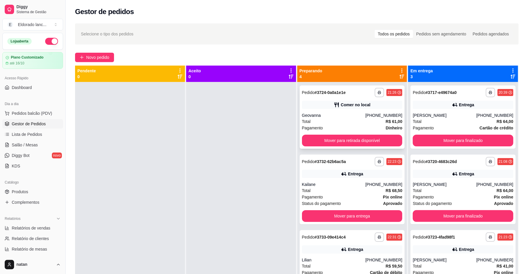
click at [365, 116] on div "[PHONE_NUMBER]" at bounding box center [383, 115] width 37 height 6
click at [370, 141] on button "Mover para retirada disponível" at bounding box center [352, 141] width 100 height 12
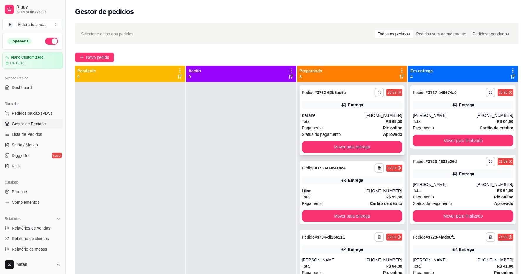
click at [356, 119] on div "Total R$ 68,50" at bounding box center [352, 121] width 100 height 6
click at [437, 144] on button "Mover para finalizado" at bounding box center [462, 141] width 100 height 12
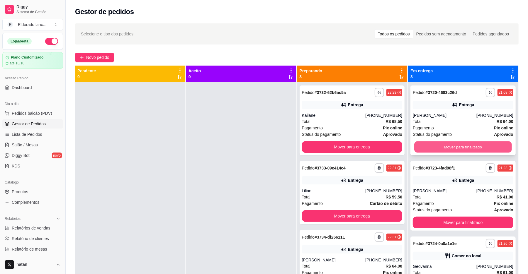
click at [436, 143] on button "Mover para finalizado" at bounding box center [462, 146] width 97 height 11
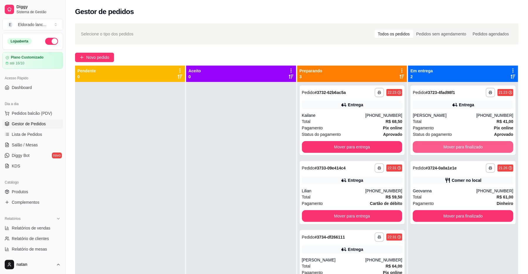
click at [436, 143] on button "Mover para finalizado" at bounding box center [462, 147] width 100 height 12
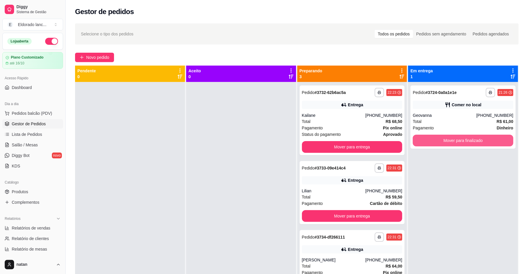
click at [436, 143] on button "Mover para finalizado" at bounding box center [462, 141] width 100 height 12
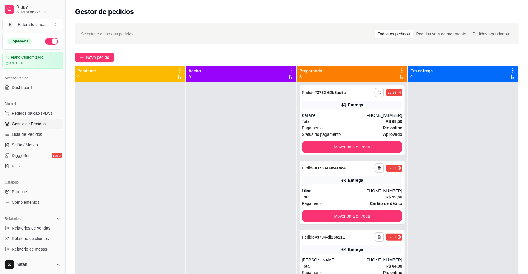
click at [207, 272] on div at bounding box center [241, 219] width 110 height 274
click at [28, 142] on span "Salão / Mesas" at bounding box center [25, 145] width 26 height 6
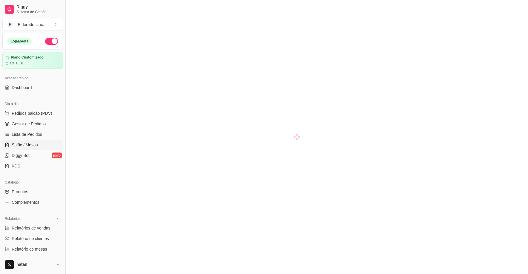
click at [43, 144] on link "Salão / Mesas" at bounding box center [32, 144] width 61 height 9
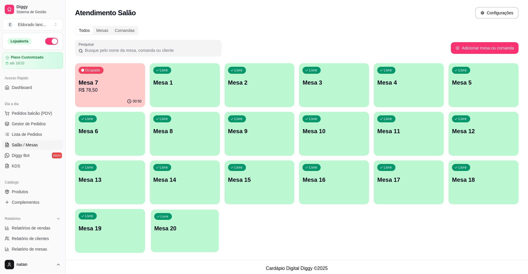
click at [195, 226] on p "Mesa 20" at bounding box center [184, 229] width 61 height 8
click at [42, 121] on span "Gestor de Pedidos" at bounding box center [29, 124] width 34 height 6
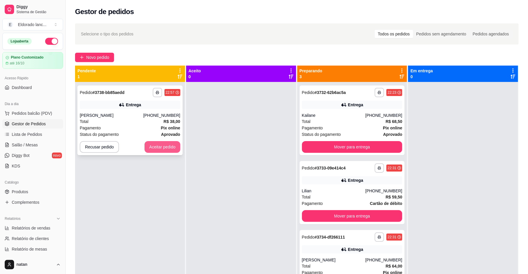
click at [166, 152] on button "Aceitar pedido" at bounding box center [162, 147] width 36 height 12
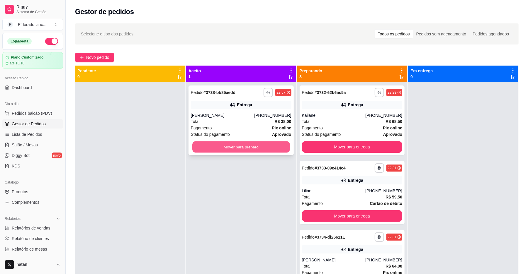
click at [200, 145] on button "Mover para preparo" at bounding box center [240, 146] width 97 height 11
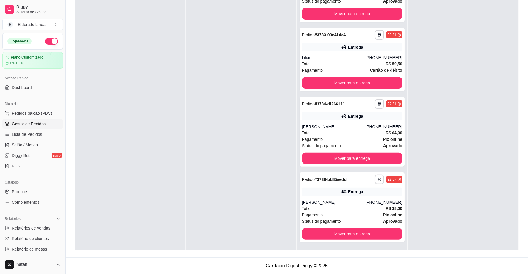
scroll to position [28, 0]
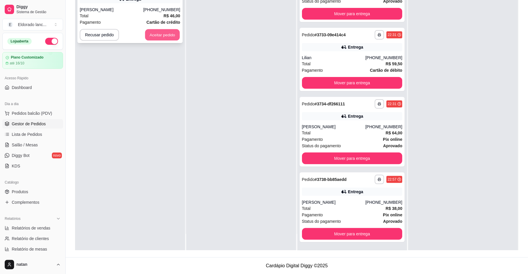
click at [149, 35] on button "Aceitar pedido" at bounding box center [162, 34] width 35 height 11
click at [149, 35] on div "Recusar pedido Aceitar pedido" at bounding box center [130, 35] width 100 height 12
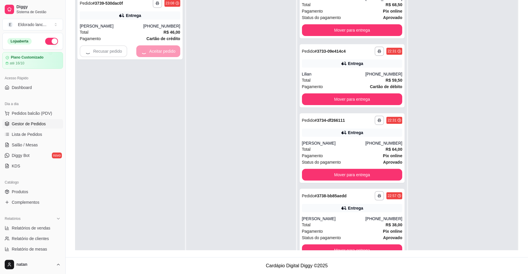
scroll to position [50, 0]
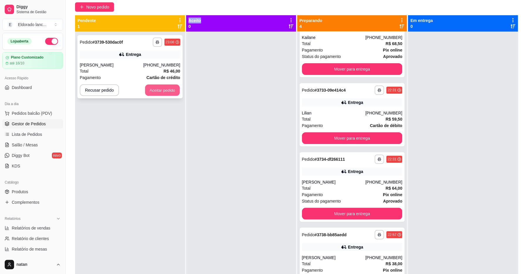
click at [175, 92] on button "Aceitar pedido" at bounding box center [162, 90] width 35 height 11
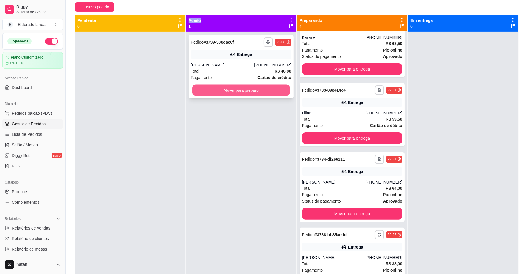
click at [192, 89] on button "Mover para preparo" at bounding box center [240, 90] width 97 height 11
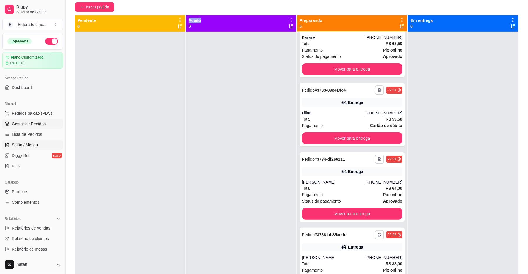
click at [15, 145] on span "Salão / Mesas" at bounding box center [25, 145] width 26 height 6
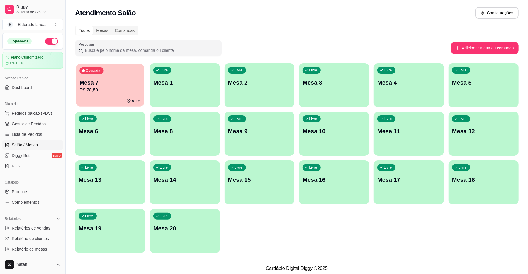
click at [110, 91] on p "R$ 78,50" at bounding box center [109, 90] width 61 height 7
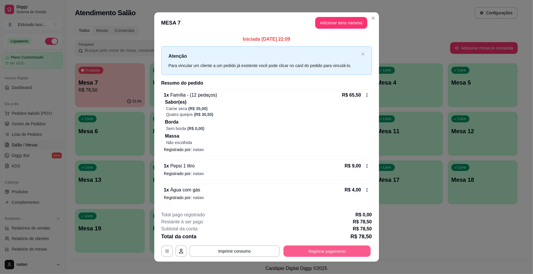
click at [313, 255] on button "Registrar pagamento" at bounding box center [327, 250] width 87 height 11
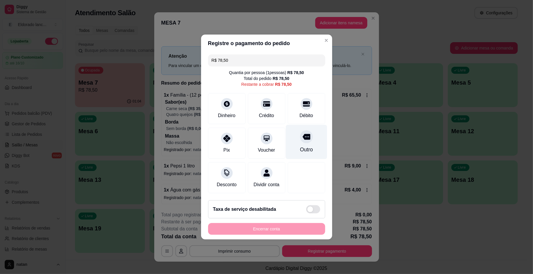
click at [301, 148] on div "Outro" at bounding box center [306, 150] width 13 height 8
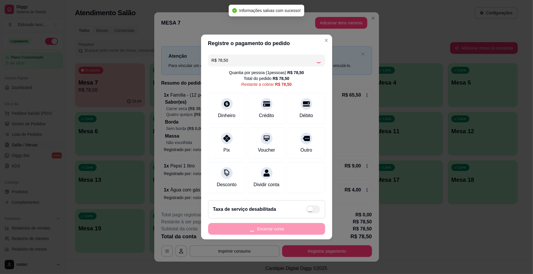
type input "R$ 0,00"
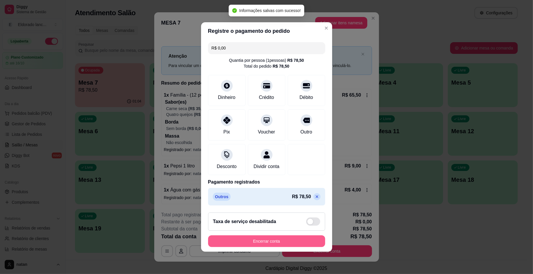
click at [290, 243] on button "Encerrar conta" at bounding box center [266, 242] width 117 height 12
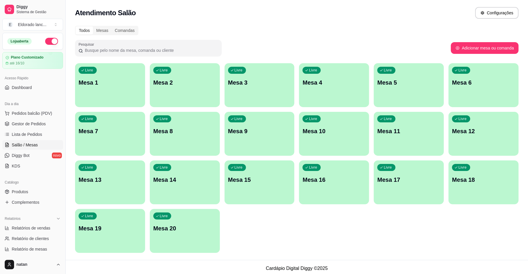
click at [197, 233] on div "Livre Mesa 20" at bounding box center [185, 227] width 70 height 37
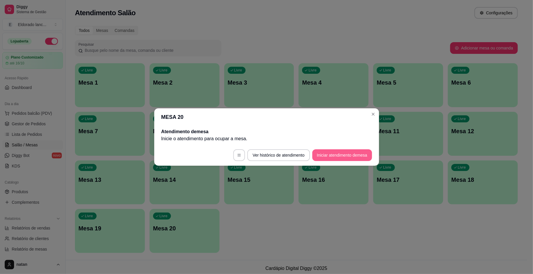
click at [338, 155] on button "Iniciar atendimento de mesa" at bounding box center [343, 155] width 60 height 12
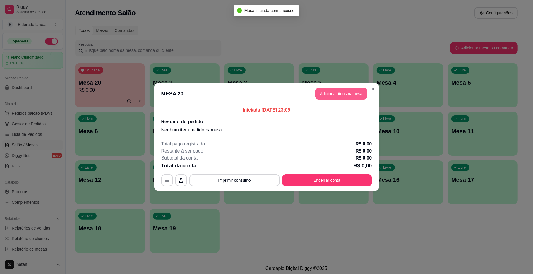
click at [330, 94] on button "Adicionar itens na mesa" at bounding box center [342, 94] width 52 height 12
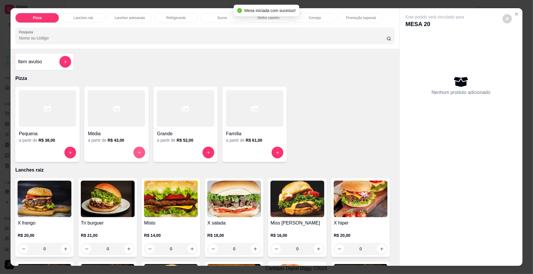
click at [138, 155] on icon "increase-product-quantity" at bounding box center [139, 153] width 4 height 4
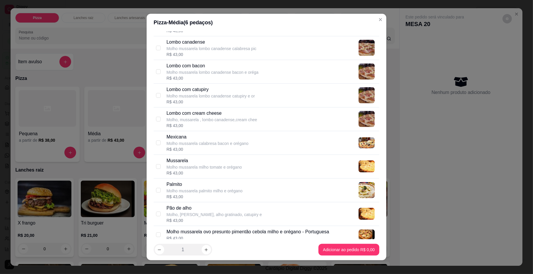
scroll to position [428, 0]
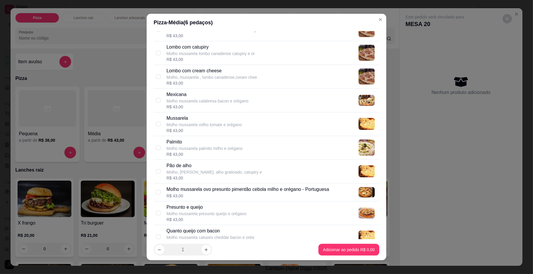
click at [309, 98] on div "Mexicana Molho mussarela calabresa bacon e orégano R$ 43,00" at bounding box center [272, 100] width 211 height 19
checkbox input "true"
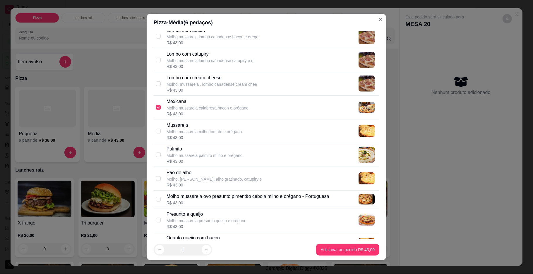
scroll to position [435, 0]
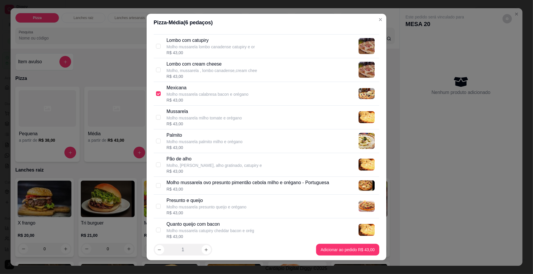
click at [325, 183] on p "Molho mussarela ovo presunto pimentão cebola milho e orégano - Portuguesa" at bounding box center [248, 182] width 163 height 7
checkbox input "true"
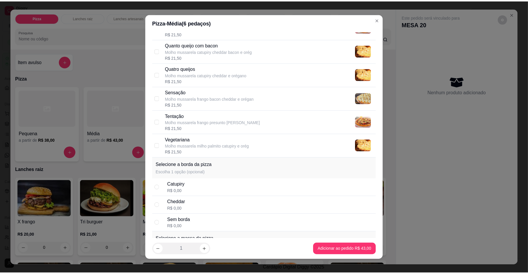
scroll to position [673, 0]
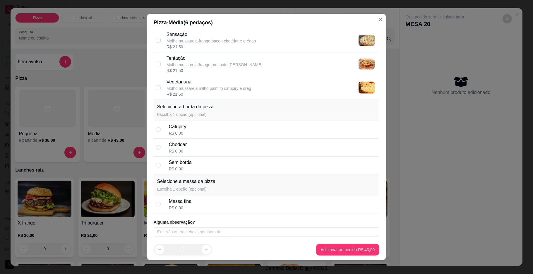
click at [251, 126] on div "Catupiry R$ 0,00" at bounding box center [273, 129] width 208 height 13
radio input "true"
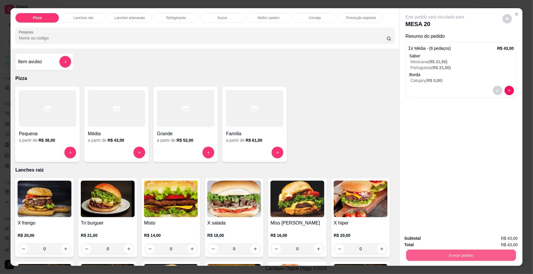
click at [439, 259] on button "Enviar pedido" at bounding box center [461, 255] width 110 height 11
click at [496, 241] on button "Enviar pedido" at bounding box center [502, 241] width 33 height 11
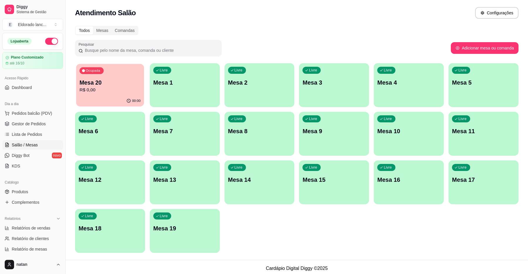
click at [108, 94] on div "Ocupada Mesa 20 R$ 0,00" at bounding box center [110, 80] width 68 height 32
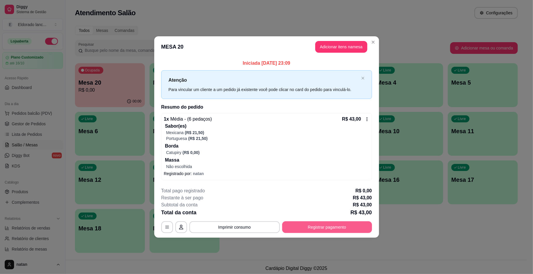
click at [335, 227] on button "Registrar pagamento" at bounding box center [327, 227] width 90 height 12
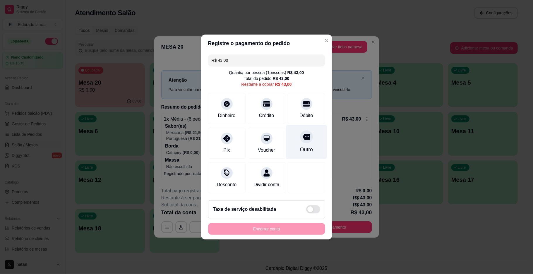
click at [294, 137] on div "Outro" at bounding box center [306, 142] width 41 height 34
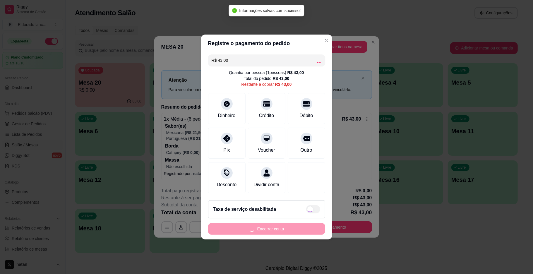
type input "R$ 0,00"
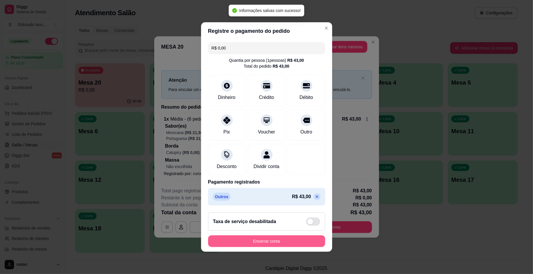
click at [290, 242] on button "Encerrar conta" at bounding box center [266, 242] width 117 height 12
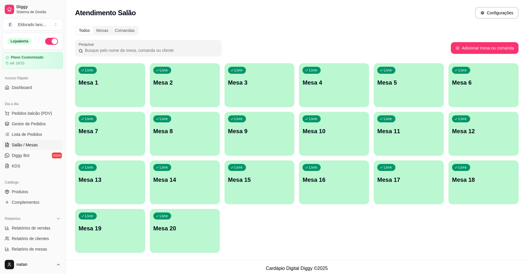
click at [43, 125] on span "Gestor de Pedidos" at bounding box center [29, 124] width 34 height 6
